Goal: Information Seeking & Learning: Learn about a topic

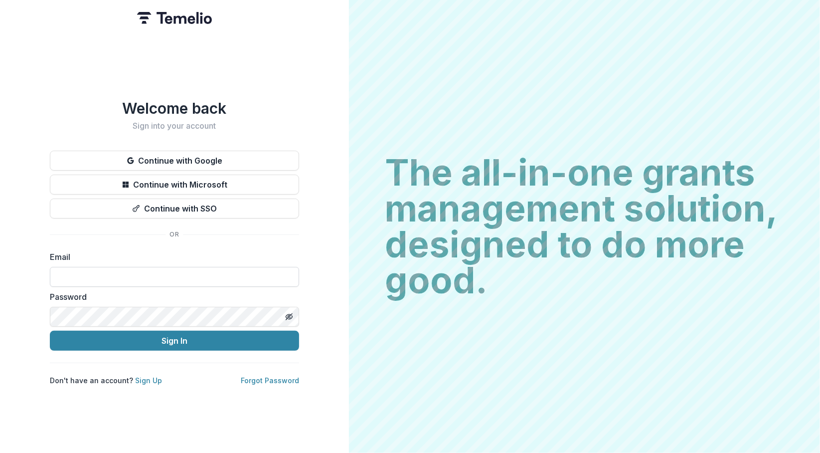
click at [111, 272] on input at bounding box center [174, 277] width 249 height 20
type input "**********"
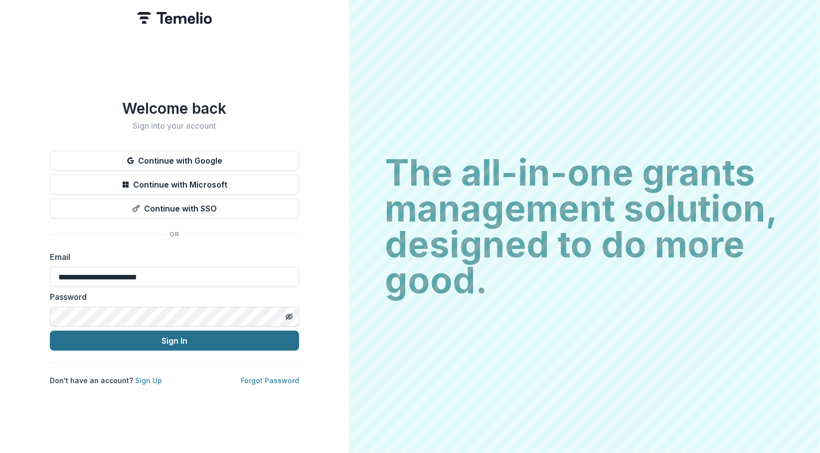
click at [144, 343] on button "Sign In" at bounding box center [174, 340] width 249 height 20
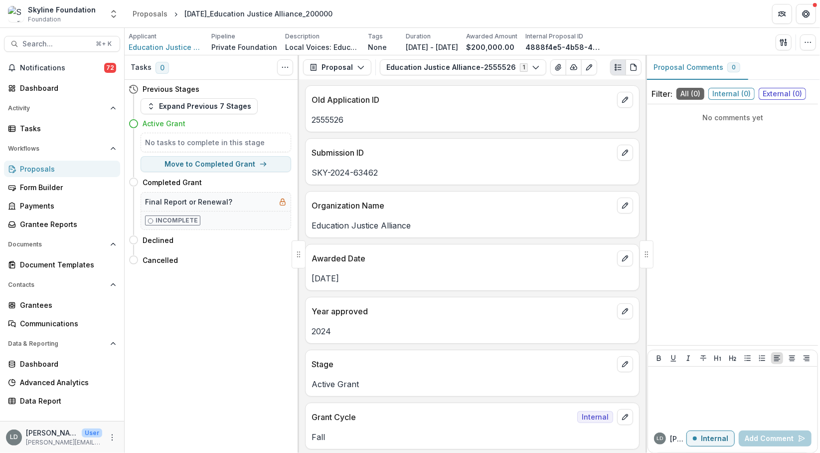
click at [55, 33] on div "Search... ⌘ + K Notifications 72 Dashboard Activity Tasks Workflows Proposals F…" at bounding box center [62, 240] width 125 height 425
click at [56, 40] on span "Search..." at bounding box center [55, 44] width 67 height 8
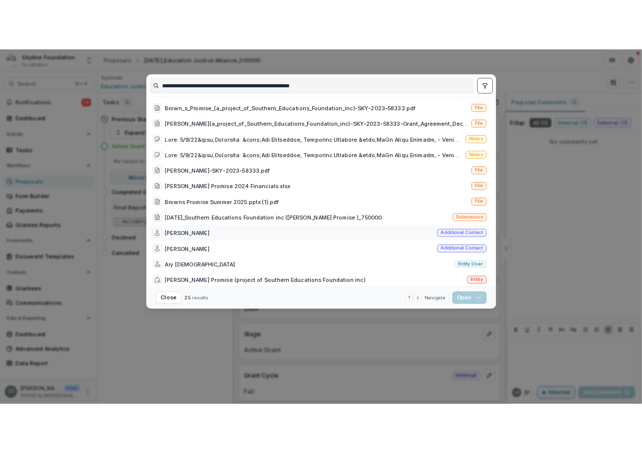
scroll to position [14, 0]
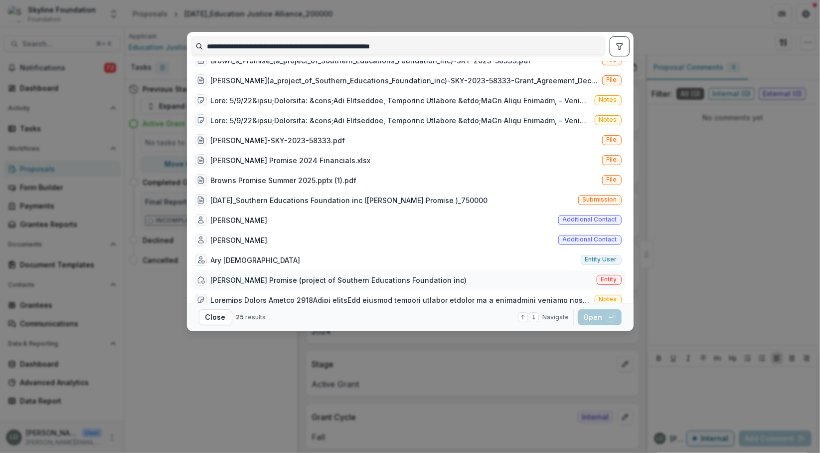
type input "**********"
click at [310, 274] on div "[PERSON_NAME] Promise (project of Southern Educations Foundation inc)" at bounding box center [331, 280] width 272 height 12
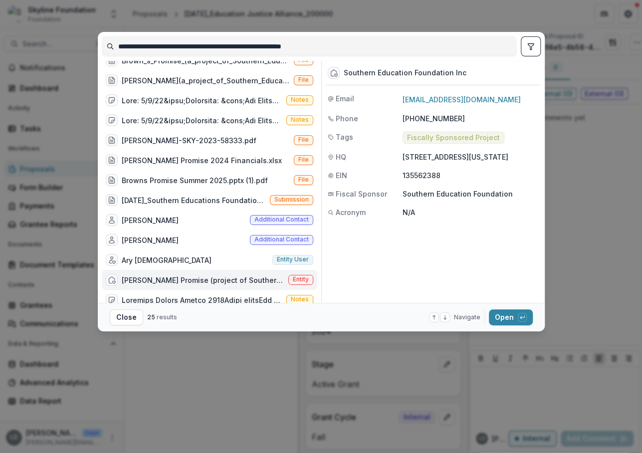
click at [73, 47] on div "**********" at bounding box center [321, 226] width 642 height 453
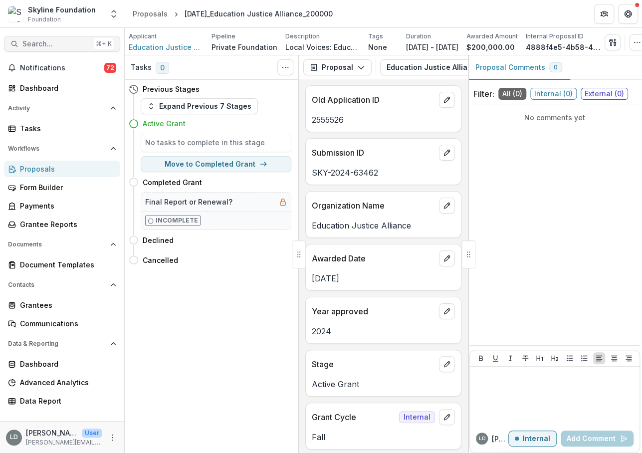
click at [65, 46] on span "Search..." at bounding box center [55, 44] width 67 height 8
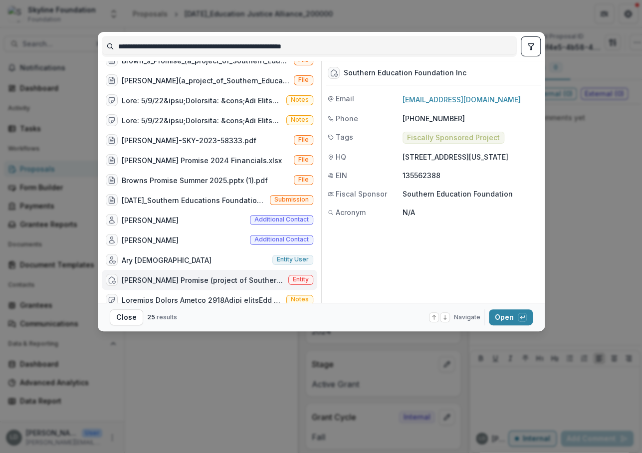
click at [173, 47] on input "**********" at bounding box center [309, 46] width 414 height 16
type input "**********"
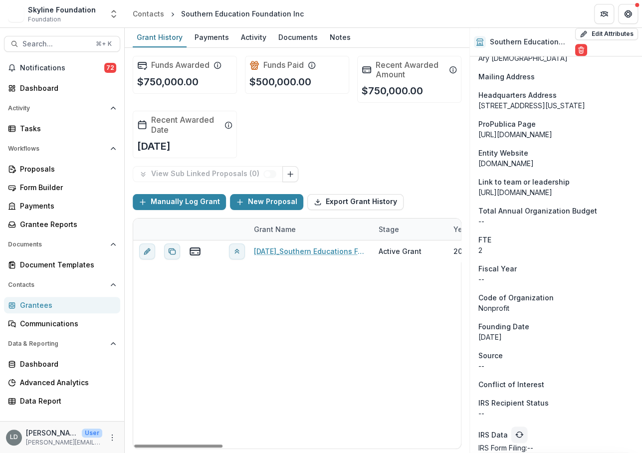
scroll to position [668, 0]
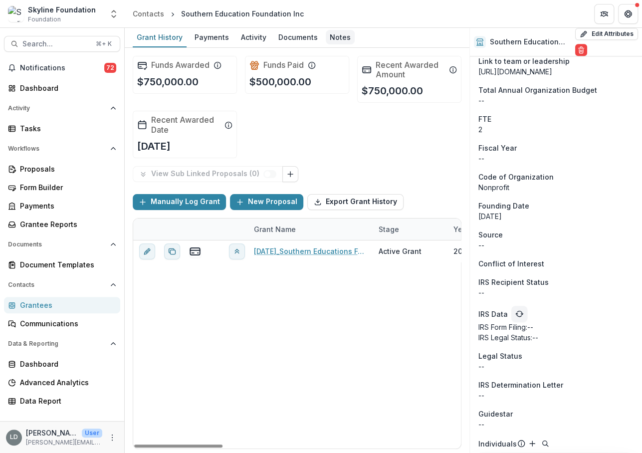
click at [330, 36] on div "Notes" at bounding box center [340, 37] width 29 height 14
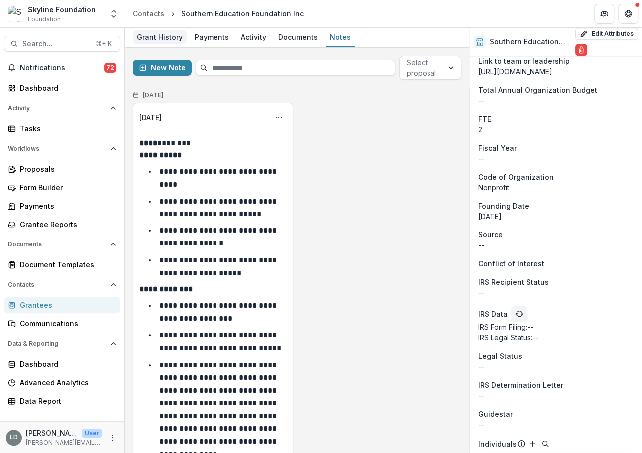
click at [169, 36] on div "Grant History" at bounding box center [160, 37] width 54 height 14
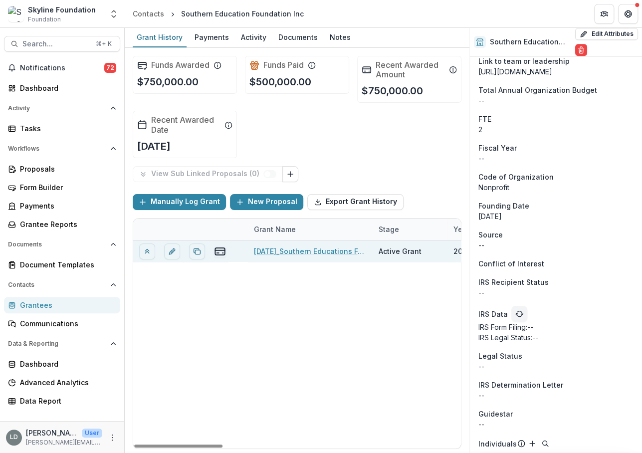
click at [287, 254] on link "[DATE]_Southern Educations Foundation inc ([PERSON_NAME] Promise )_750000" at bounding box center [310, 251] width 113 height 10
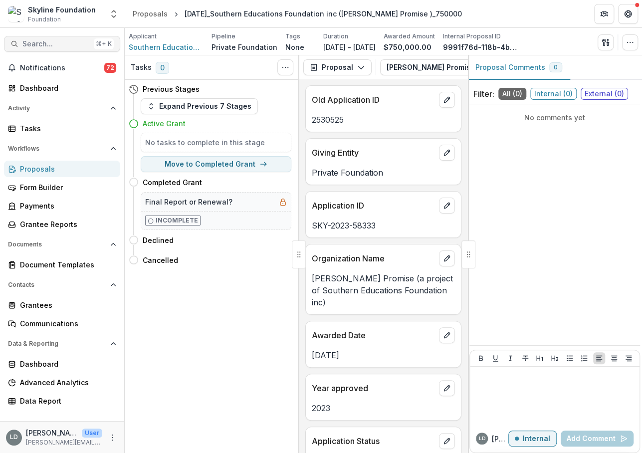
click at [49, 46] on span "Search..." at bounding box center [55, 44] width 67 height 8
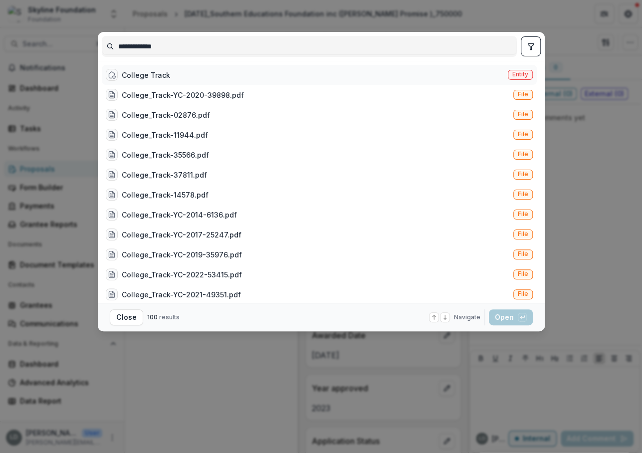
type input "**********"
click at [242, 75] on div "College Track Entity" at bounding box center [319, 75] width 435 height 20
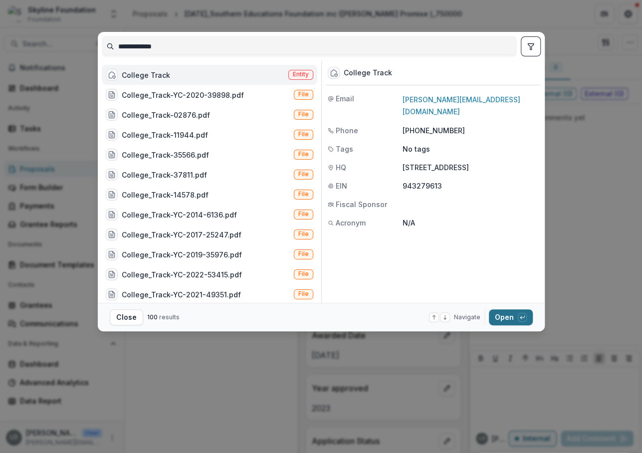
click at [505, 313] on button "Open with enter key" at bounding box center [511, 317] width 44 height 16
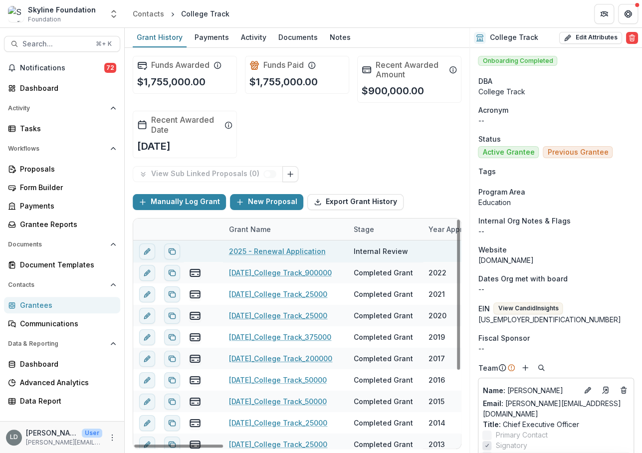
click at [304, 247] on link "2025 - Renewal Application" at bounding box center [277, 251] width 97 height 10
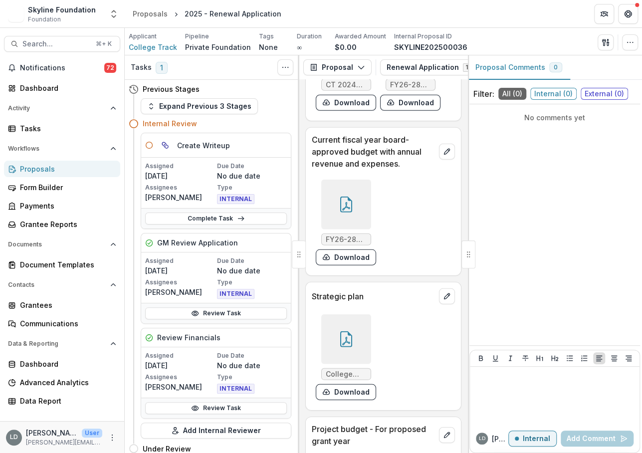
scroll to position [3228, 0]
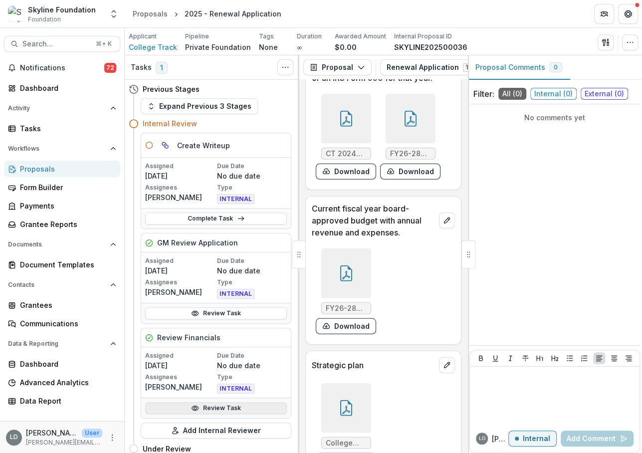
click at [221, 404] on link "Review Task" at bounding box center [216, 408] width 142 height 12
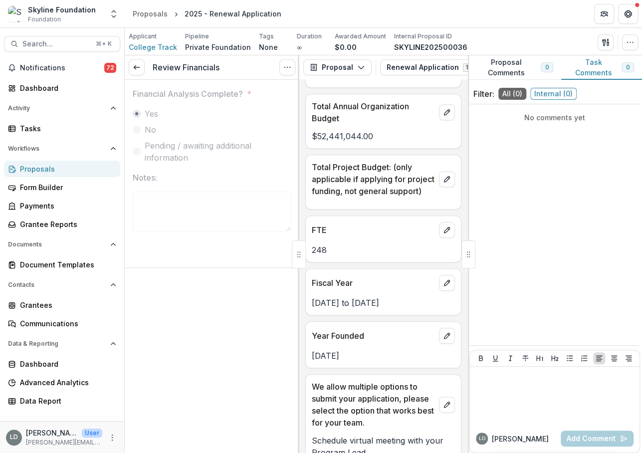
scroll to position [2258, 0]
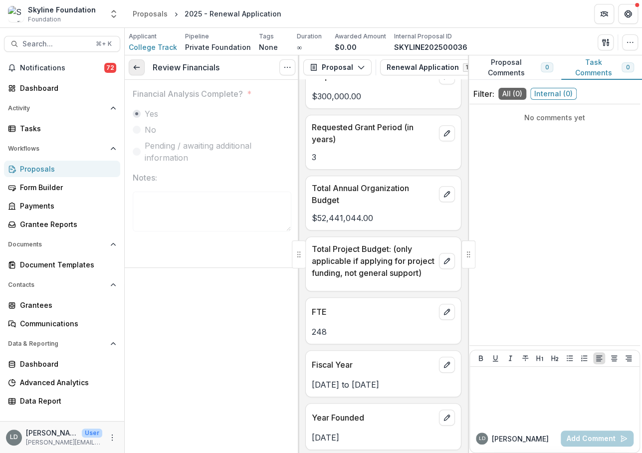
click at [141, 68] on link at bounding box center [137, 67] width 16 height 16
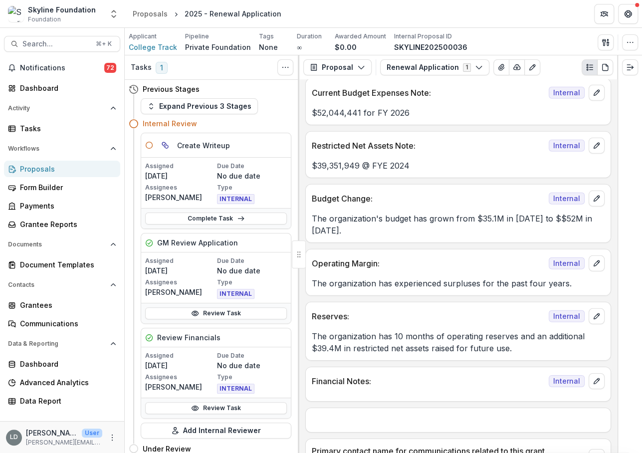
scroll to position [1424, 0]
click at [425, 212] on p "The organization's budget has grown from $35.1M in [DATE] to $$52M in [DATE]." at bounding box center [458, 224] width 293 height 24
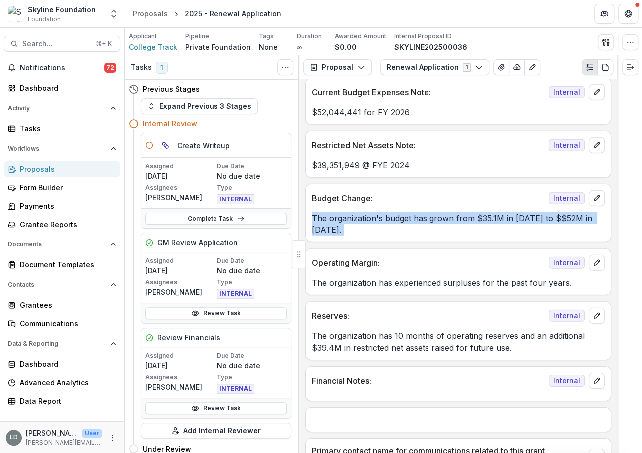
click at [425, 212] on p "The organization's budget has grown from $35.1M in [DATE] to $$52M in [DATE]." at bounding box center [458, 224] width 293 height 24
copy p "The organization's budget has grown from $35.1M in [DATE] to $$52M in [DATE]."
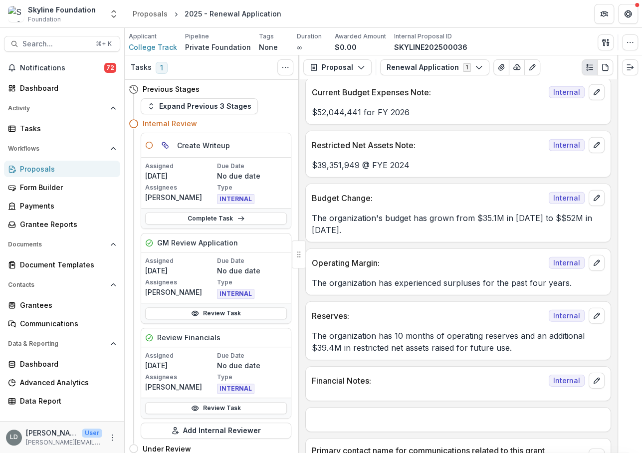
click at [345, 277] on p "The organization has experienced surpluses for the past four years." at bounding box center [458, 283] width 293 height 12
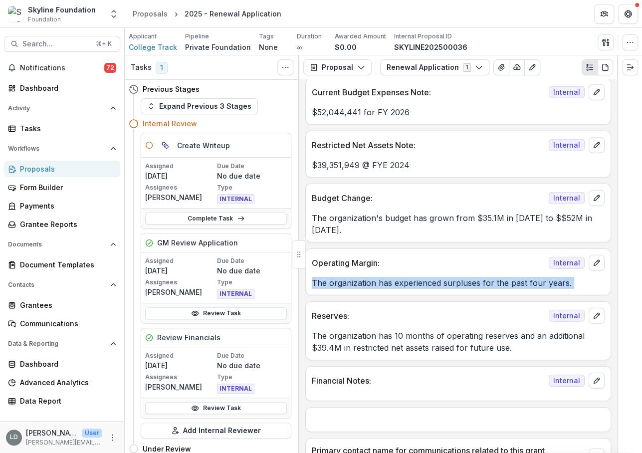
click at [345, 277] on p "The organization has experienced surpluses for the past four years." at bounding box center [458, 283] width 293 height 12
copy p "The organization has experienced surpluses for the past four years."
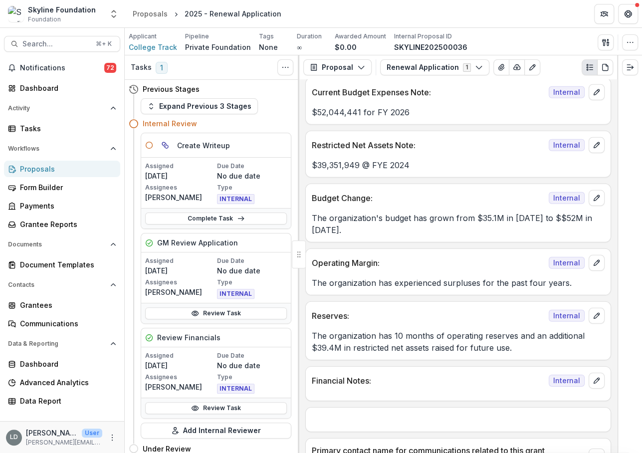
click at [333, 212] on p "The organization's budget has grown from $35.1M in [DATE] to $$52M in [DATE]." at bounding box center [458, 224] width 293 height 24
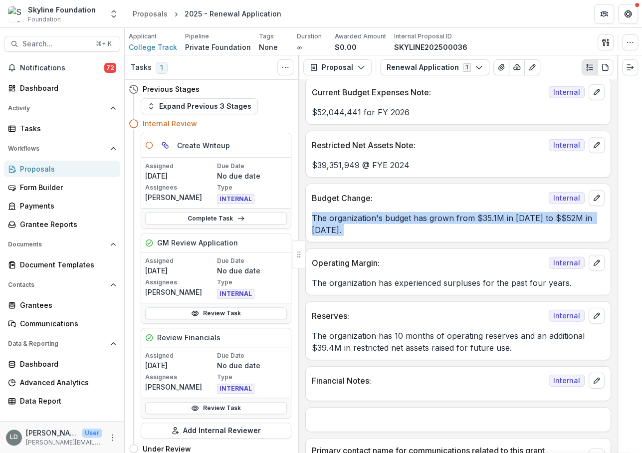
click at [333, 212] on p "The organization's budget has grown from $35.1M in [DATE] to $$52M in [DATE]." at bounding box center [458, 224] width 293 height 24
copy p "The organization's budget has grown from $35.1M in [DATE] to $$52M in [DATE]."
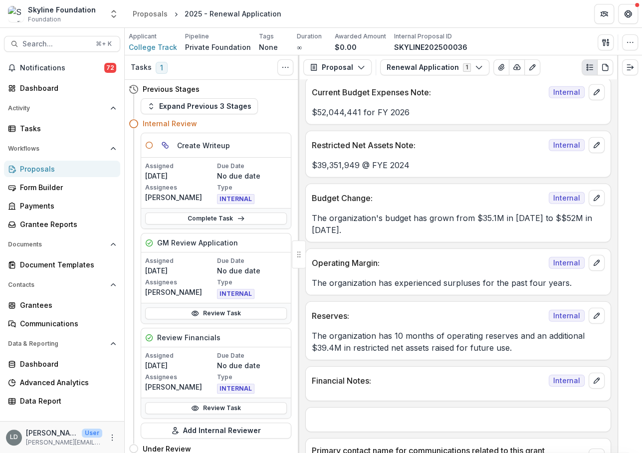
click at [358, 330] on p "The organization has 10 months of operating reserves and an additional $39.4M i…" at bounding box center [458, 341] width 293 height 24
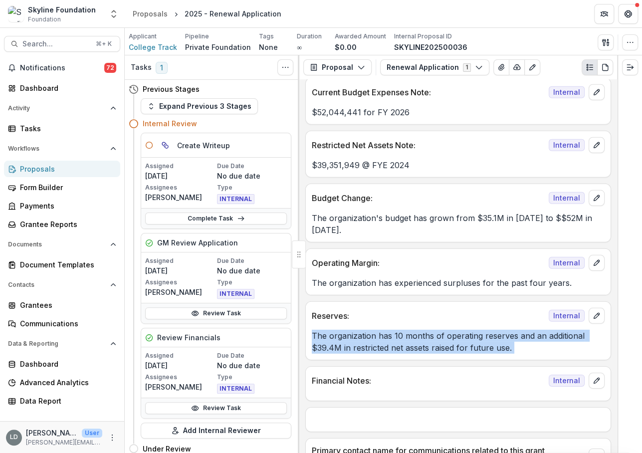
click at [358, 330] on p "The organization has 10 months of operating reserves and an additional $39.4M i…" at bounding box center [458, 341] width 293 height 24
copy p "The organization has 10 months of operating reserves and an additional $39.4M i…"
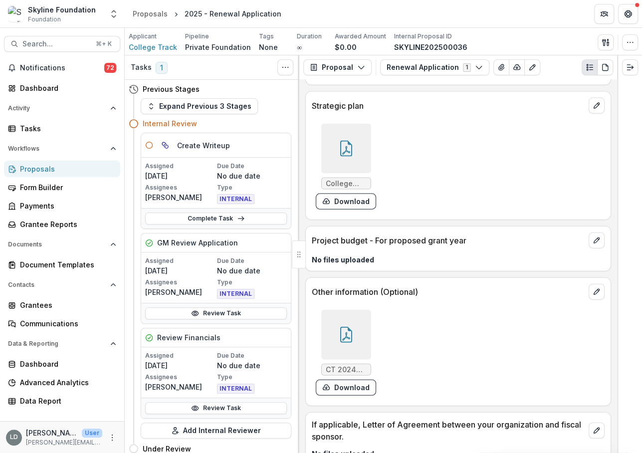
scroll to position [3016, 0]
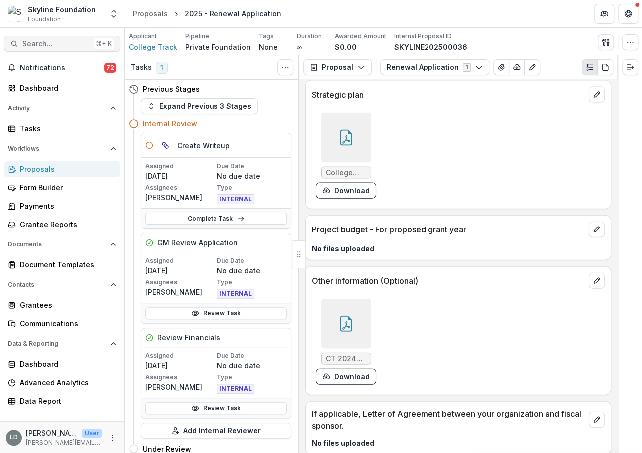
click at [69, 42] on span "Search..." at bounding box center [55, 44] width 67 height 8
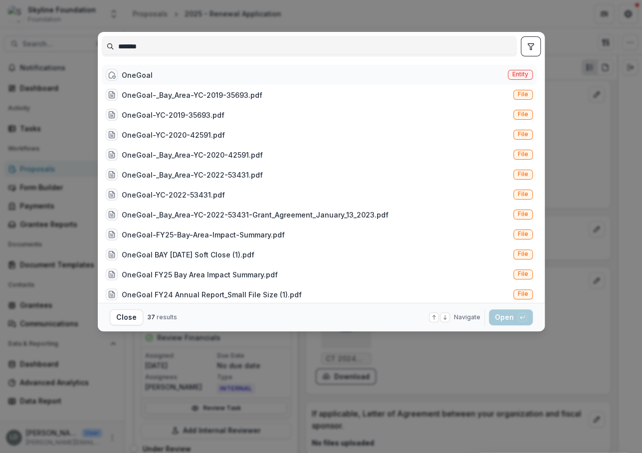
type input "*******"
click at [173, 77] on div "OneGoal Entity" at bounding box center [319, 75] width 435 height 20
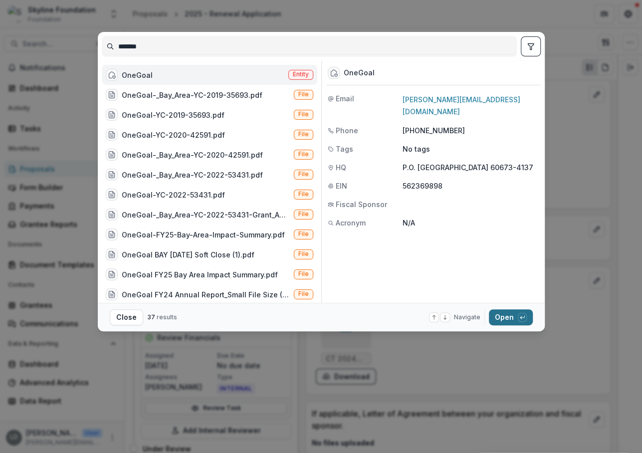
click at [504, 316] on button "Open with enter key" at bounding box center [511, 317] width 44 height 16
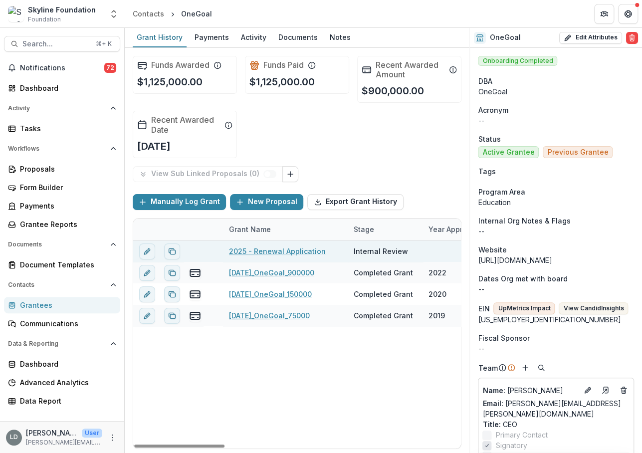
click at [253, 247] on link "2025 - Renewal Application" at bounding box center [277, 251] width 97 height 10
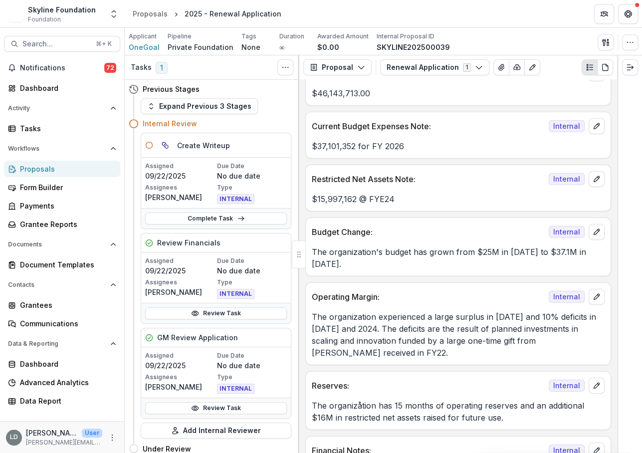
scroll to position [1380, 0]
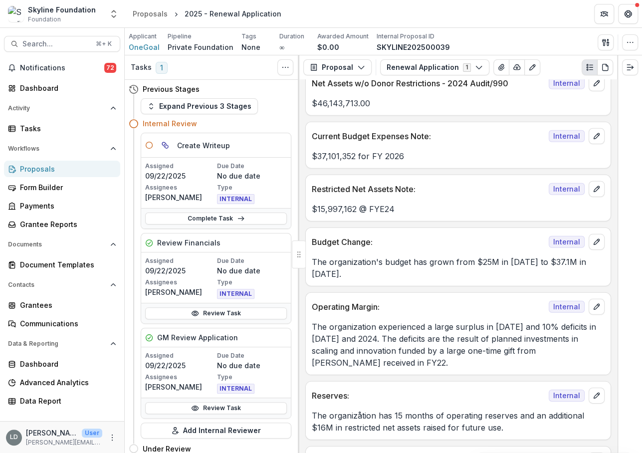
click at [375, 256] on p "The organization's budget has grown from $25M in [DATE] to $37.1M in [DATE]." at bounding box center [458, 268] width 293 height 24
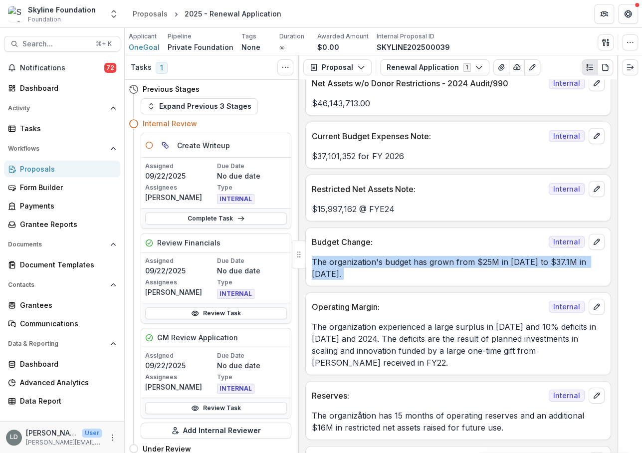
click at [375, 256] on p "The organization's budget has grown from $25M in [DATE] to $37.1M in [DATE]." at bounding box center [458, 268] width 293 height 24
copy p "The organization's budget has grown from $25M in [DATE] to $37.1M in [DATE]."
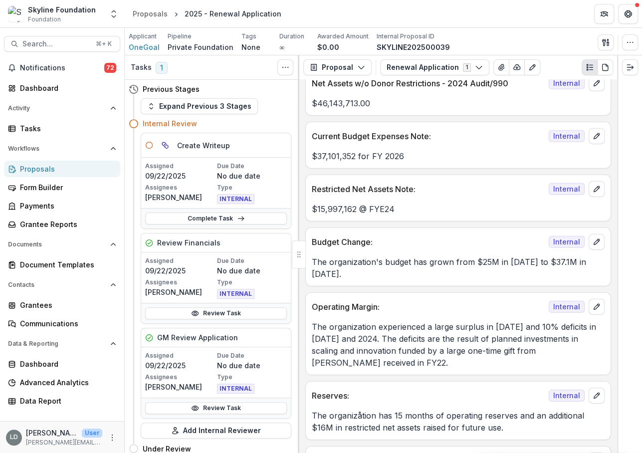
click at [371, 321] on p "The organization experienced a large surplus in [DATE] and 10% deficits in [DAT…" at bounding box center [458, 345] width 293 height 48
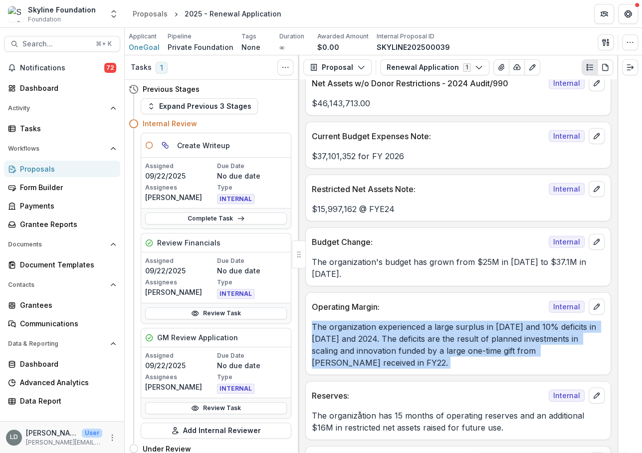
click at [371, 321] on p "The organization experienced a large surplus in [DATE] and 10% deficits in [DAT…" at bounding box center [458, 345] width 293 height 48
copy p "The organization experienced a large surplus in [DATE] and 10% deficits in [DAT…"
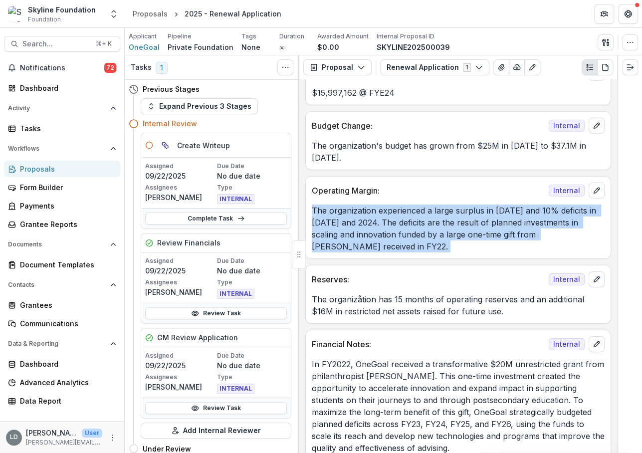
scroll to position [1498, 0]
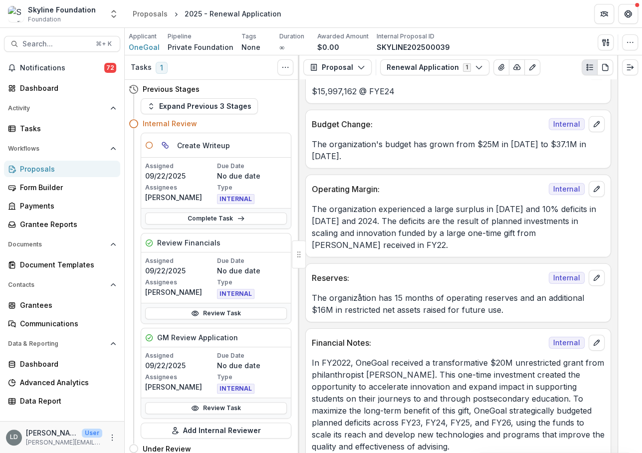
click at [346, 292] on p "The organizåtion has 15 months of operating reserves and an additional $16M in …" at bounding box center [458, 304] width 293 height 24
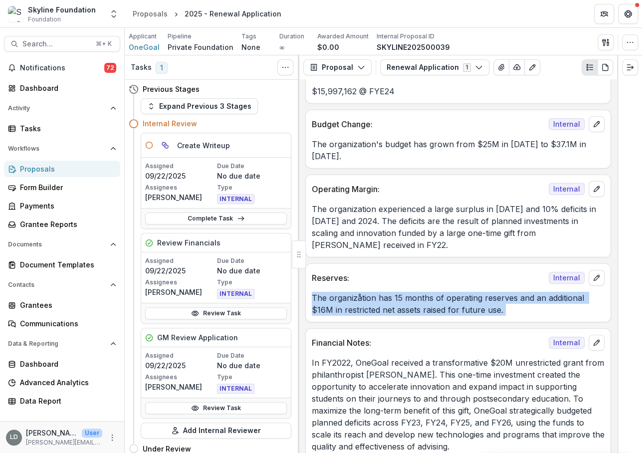
click at [346, 292] on p "The organizåtion has 15 months of operating reserves and an additional $16M in …" at bounding box center [458, 304] width 293 height 24
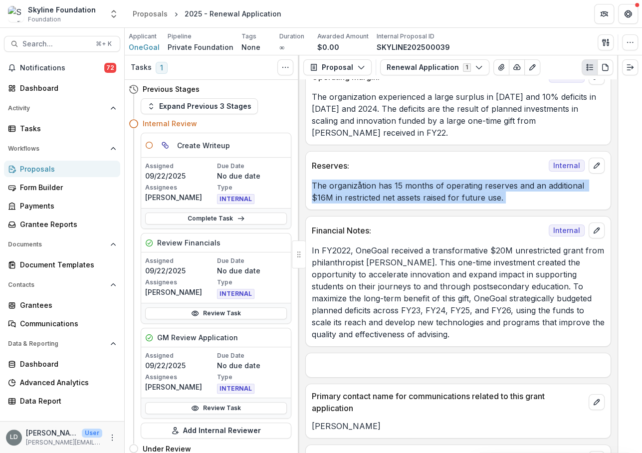
scroll to position [1613, 0]
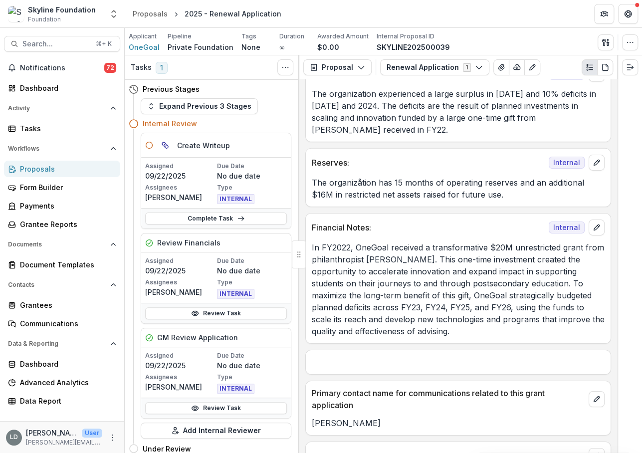
click at [354, 270] on p "In FY2022, OneGoal received a transformative $20M unrestricted grant from phila…" at bounding box center [458, 289] width 293 height 96
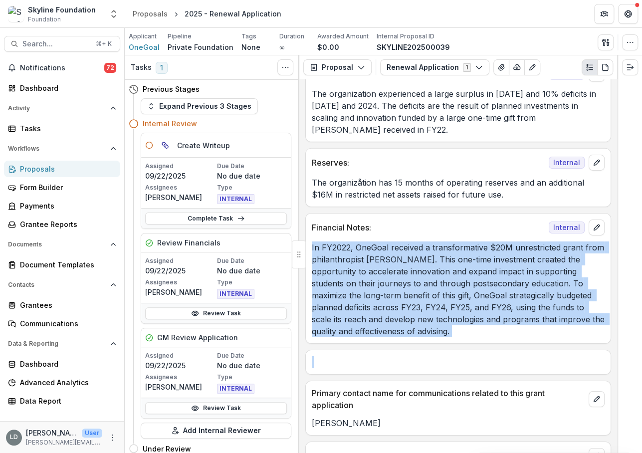
click at [354, 270] on p "In FY2022, OneGoal received a transformative $20M unrestricted grant from phila…" at bounding box center [458, 289] width 293 height 96
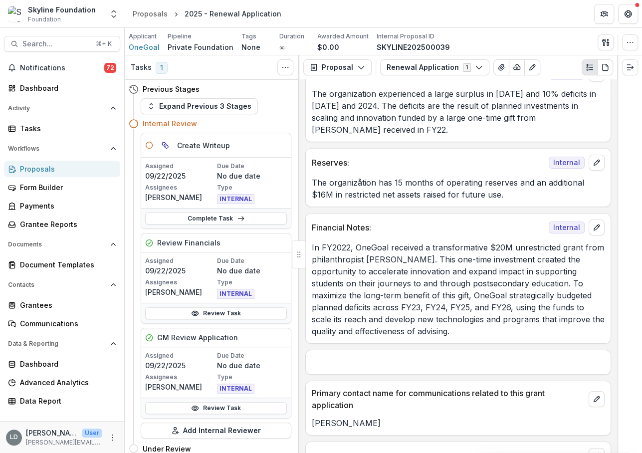
click at [399, 176] on p "The organizåtion has 15 months of operating reserves and an additional $16M in …" at bounding box center [458, 188] width 293 height 24
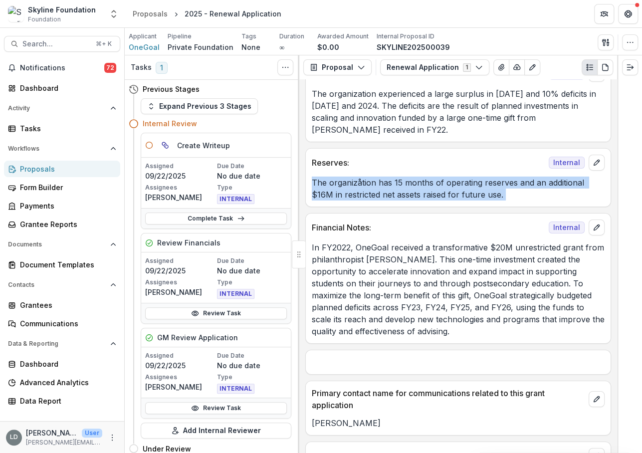
click at [399, 176] on p "The organizåtion has 15 months of operating reserves and an additional $16M in …" at bounding box center [458, 188] width 293 height 24
copy p "The organizåtion has 15 months of operating reserves and an additional $16M in …"
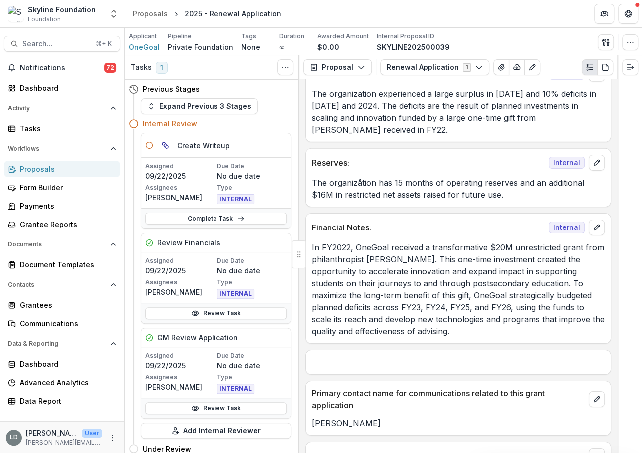
click at [362, 256] on p "In FY2022, OneGoal received a transformative $20M unrestricted grant from phila…" at bounding box center [458, 289] width 293 height 96
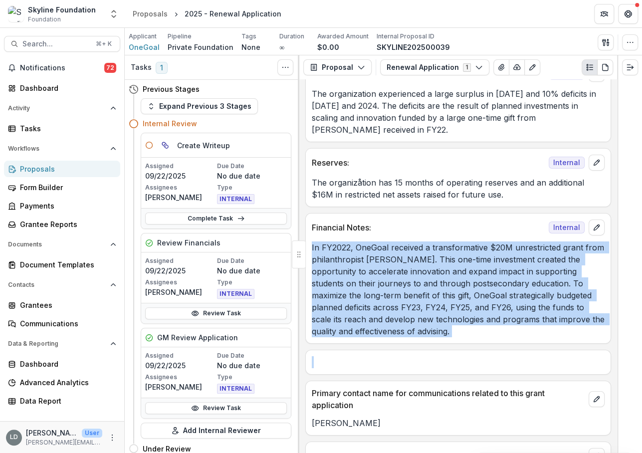
click at [362, 256] on p "In FY2022, OneGoal received a transformative $20M unrestricted grant from phila…" at bounding box center [458, 289] width 293 height 96
copy div "In FY2022, OneGoal received a transformative $20M unrestricted grant from phila…"
